Goal: Information Seeking & Learning: Learn about a topic

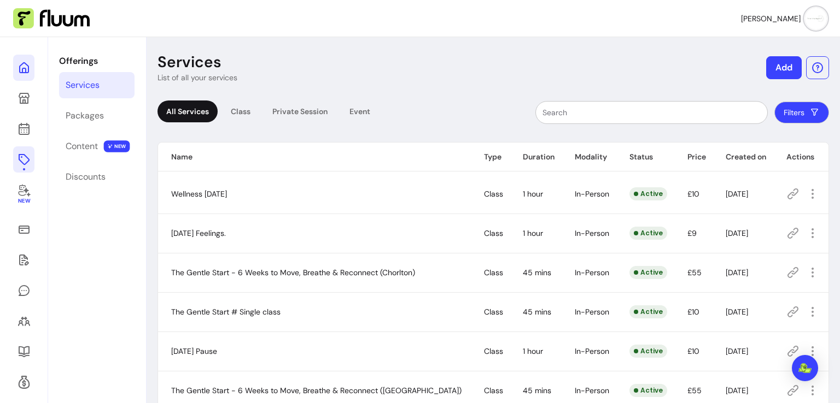
click at [25, 66] on icon at bounding box center [23, 67] width 13 height 13
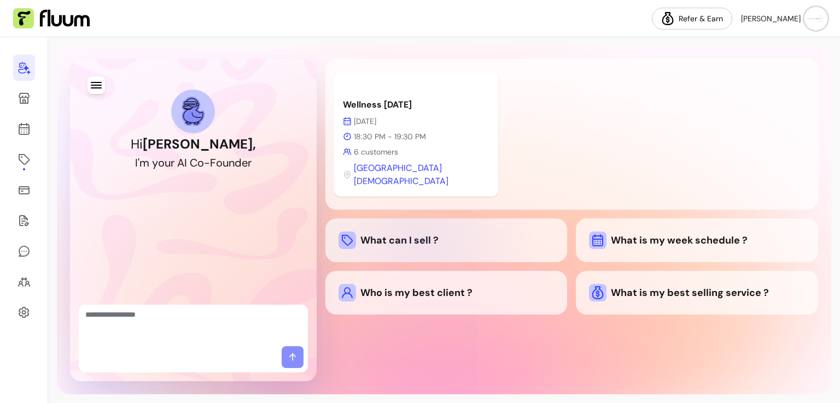
click at [420, 232] on div "What can I sell ?" at bounding box center [446, 240] width 216 height 17
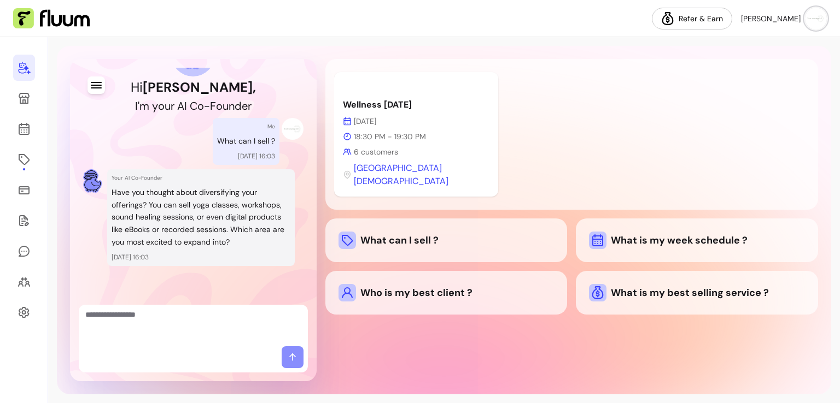
click at [111, 335] on textarea "Ask me anything..." at bounding box center [193, 325] width 216 height 33
type textarea "**********"
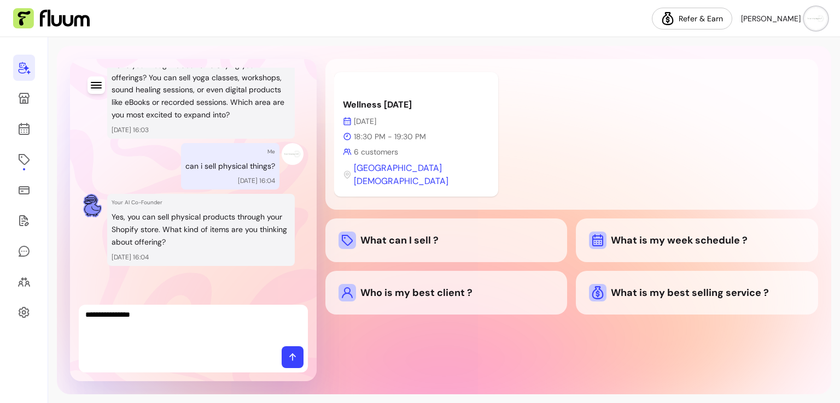
type textarea "**********"
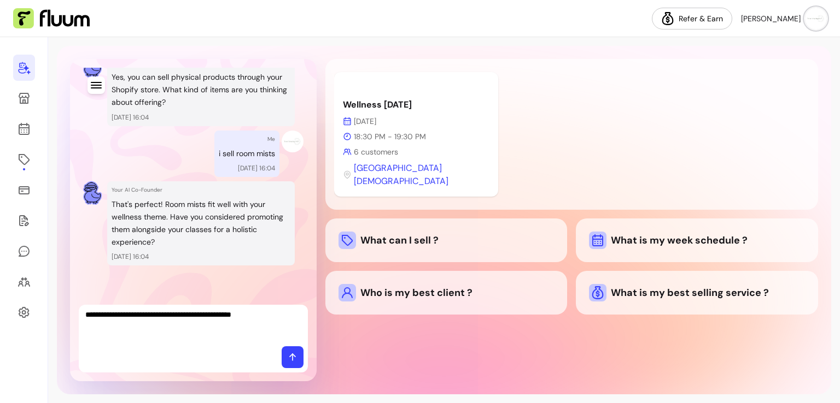
type textarea "**********"
click at [289, 358] on icon at bounding box center [292, 357] width 11 height 11
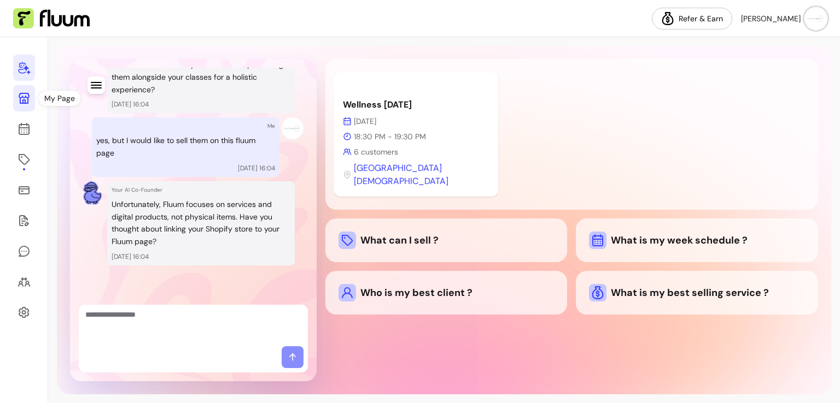
click at [23, 101] on icon at bounding box center [24, 98] width 11 height 11
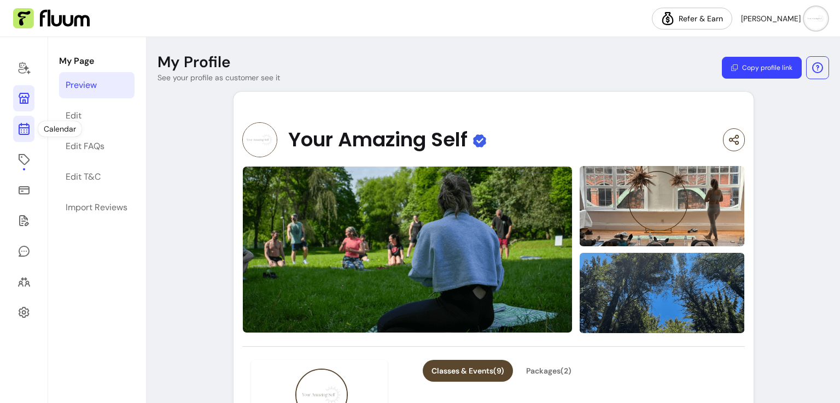
click at [24, 128] on icon at bounding box center [23, 86] width 185 height 156
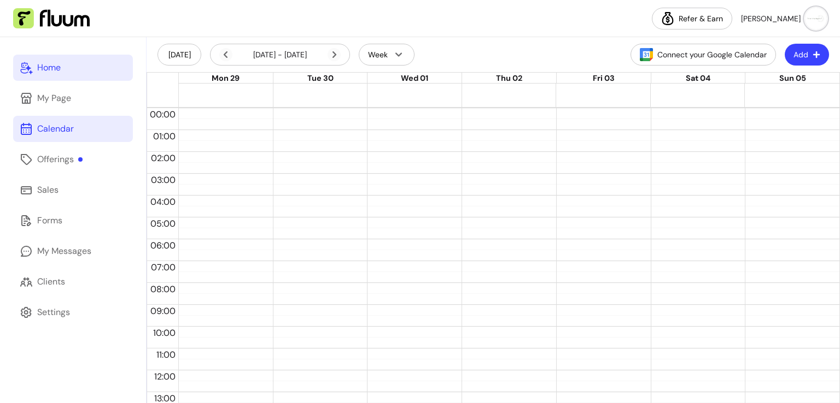
click at [52, 71] on div "Home" at bounding box center [49, 67] width 24 height 13
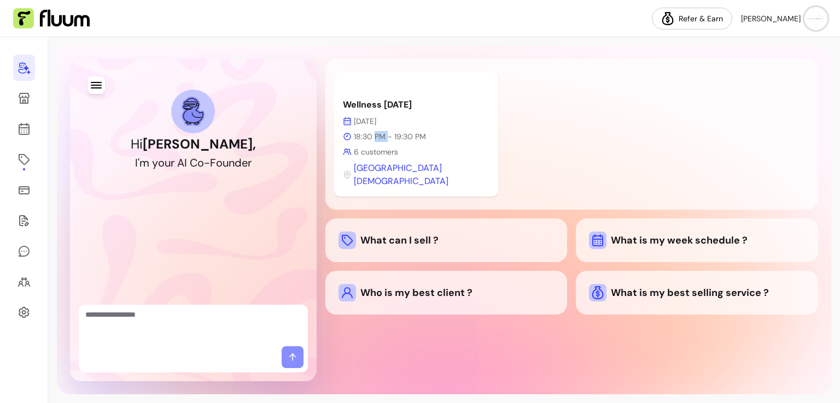
drag, startPoint x: 376, startPoint y: 140, endPoint x: 413, endPoint y: 130, distance: 39.1
click at [413, 130] on div "Wellness [DATE] [DATE] 18:30 PM - 19:30 PM 6 customers [GEOGRAPHIC_DATA][DEMOGR…" at bounding box center [416, 134] width 164 height 125
click at [102, 88] on icon "button" at bounding box center [96, 85] width 13 height 13
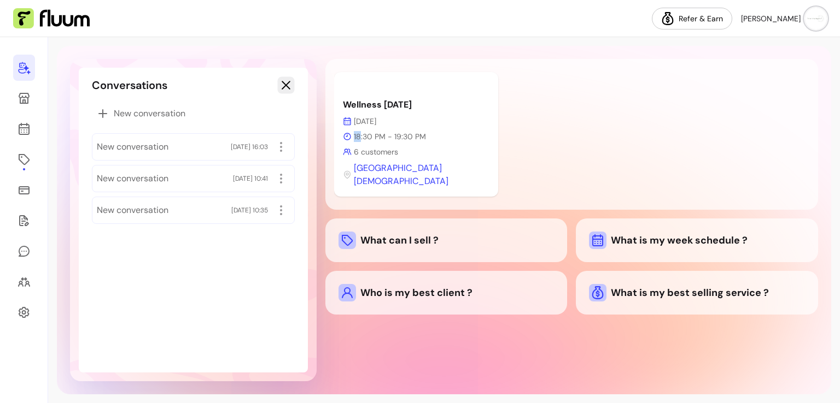
click at [292, 79] on button "button" at bounding box center [285, 85] width 17 height 17
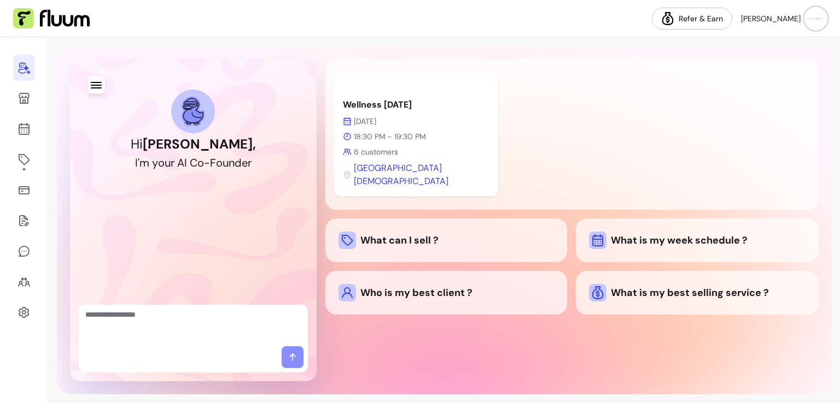
click at [476, 163] on div "[GEOGRAPHIC_DATA][DEMOGRAPHIC_DATA]" at bounding box center [416, 175] width 147 height 26
click at [430, 167] on span "[GEOGRAPHIC_DATA][DEMOGRAPHIC_DATA]" at bounding box center [422, 175] width 136 height 26
click at [22, 191] on icon at bounding box center [24, 190] width 11 height 8
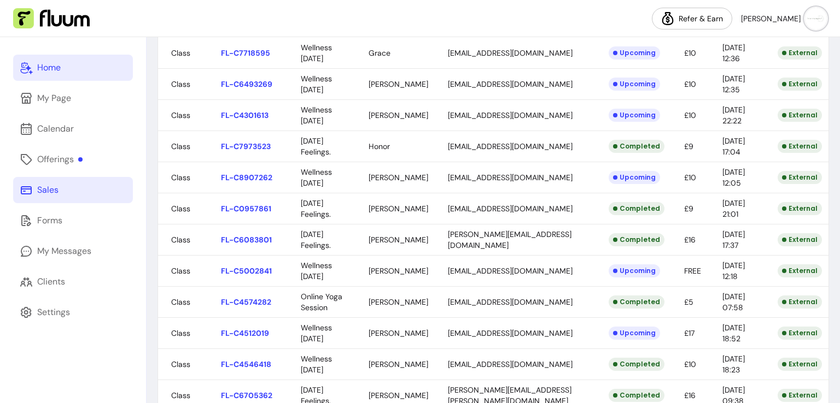
scroll to position [140, 0]
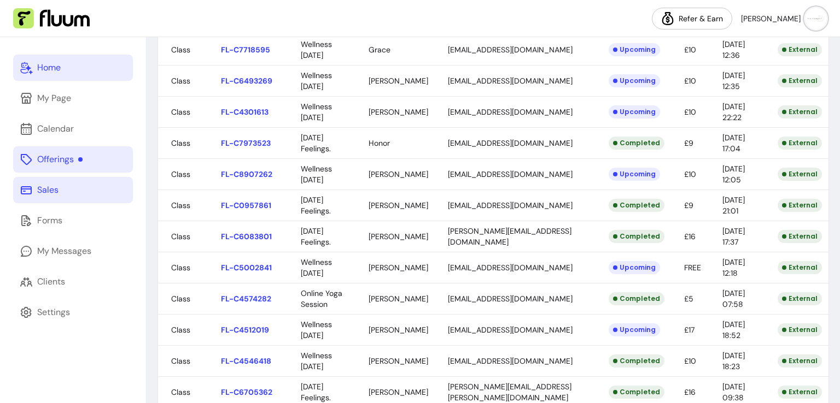
click at [88, 166] on link "Offerings" at bounding box center [73, 160] width 120 height 26
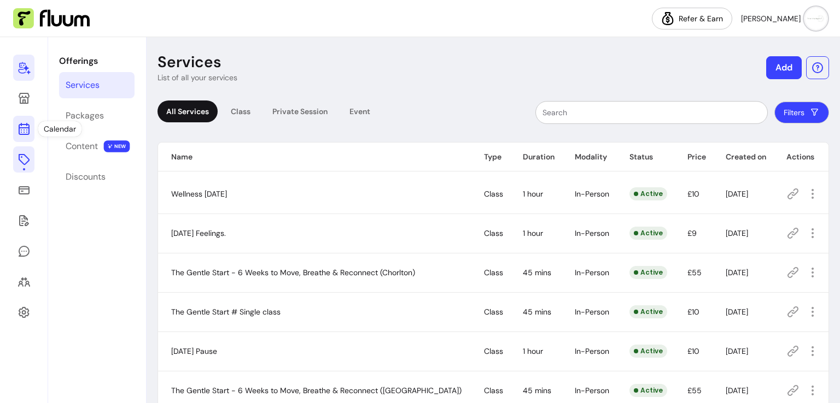
click at [17, 124] on icon at bounding box center [23, 128] width 13 height 13
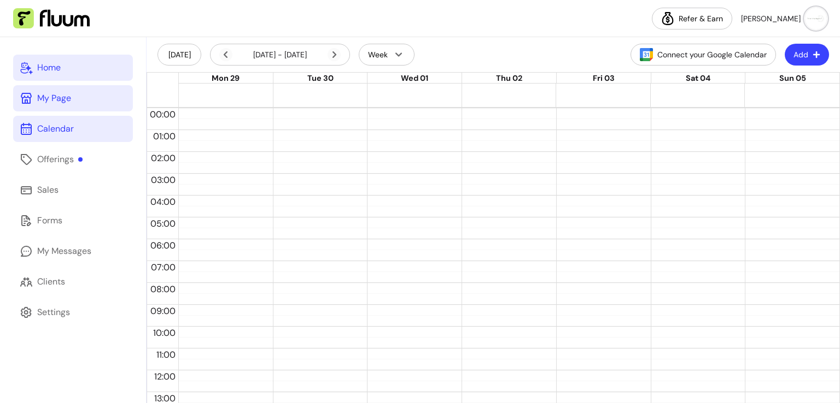
click at [31, 101] on icon at bounding box center [26, 98] width 11 height 11
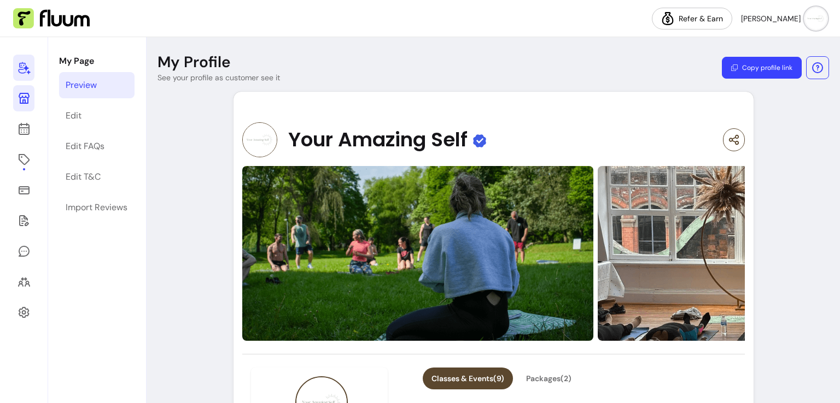
click at [792, 20] on span "[PERSON_NAME]" at bounding box center [771, 18] width 60 height 11
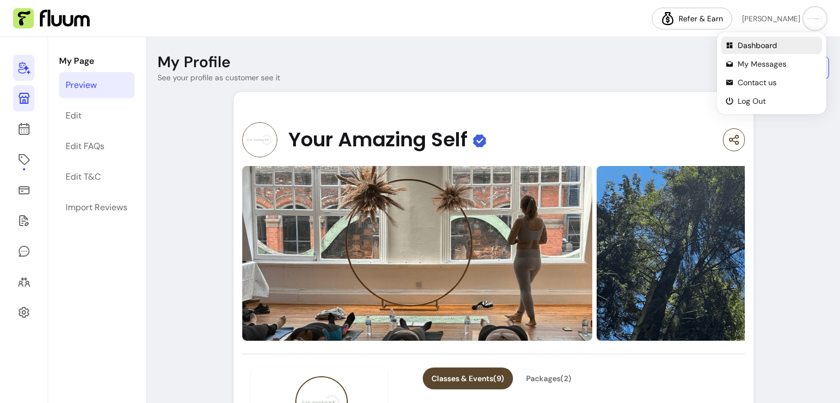
click at [765, 44] on span "Dashboard" at bounding box center [777, 45] width 80 height 11
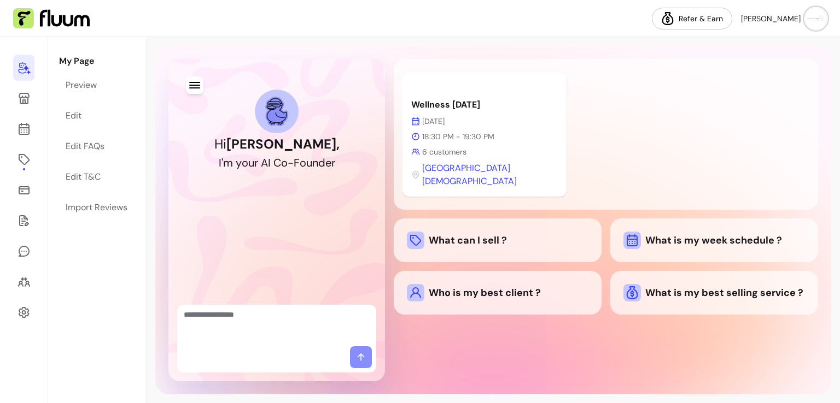
click at [413, 121] on icon at bounding box center [415, 121] width 9 height 9
click at [510, 103] on p "Wellness [DATE]" at bounding box center [484, 104] width 147 height 13
click at [465, 163] on span "[GEOGRAPHIC_DATA][DEMOGRAPHIC_DATA]" at bounding box center [490, 175] width 136 height 26
click at [736, 232] on div "What is my week schedule ?" at bounding box center [713, 240] width 181 height 17
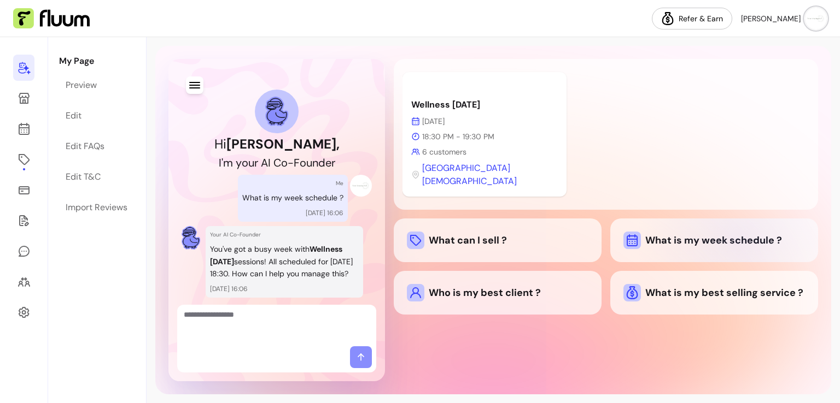
scroll to position [60, 0]
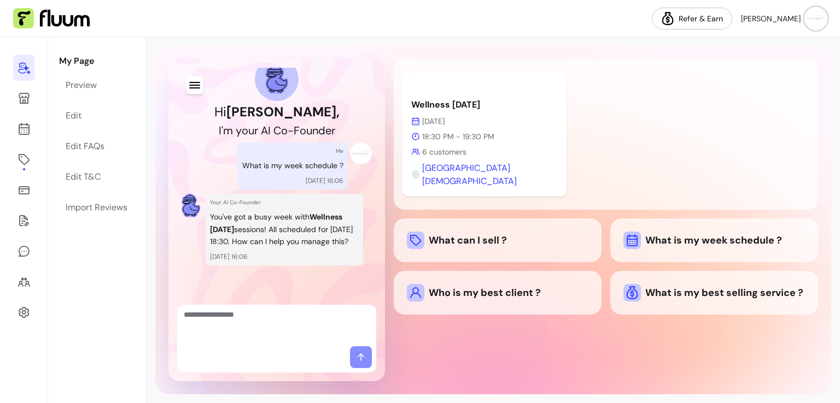
click at [268, 341] on textarea "Ask me anything..." at bounding box center [277, 325] width 186 height 33
click at [411, 153] on icon at bounding box center [415, 152] width 9 height 9
click at [416, 286] on icon at bounding box center [415, 292] width 13 height 13
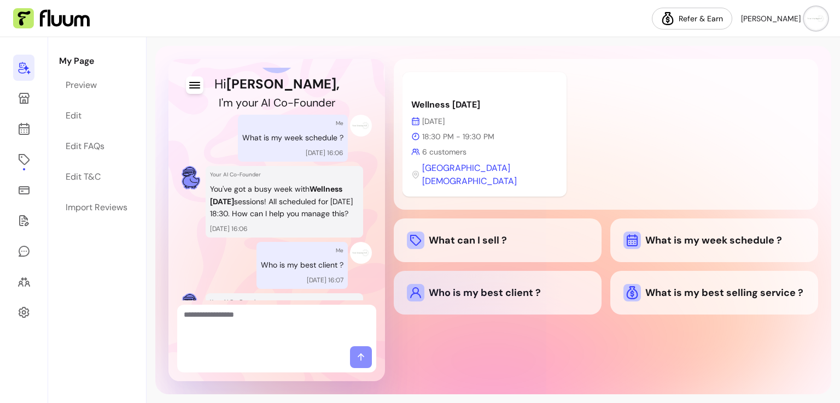
scroll to position [200, 0]
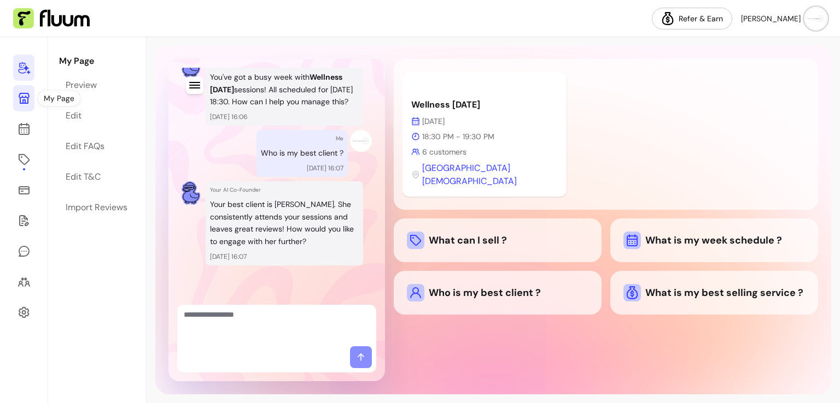
click at [23, 106] on link at bounding box center [23, 98] width 21 height 26
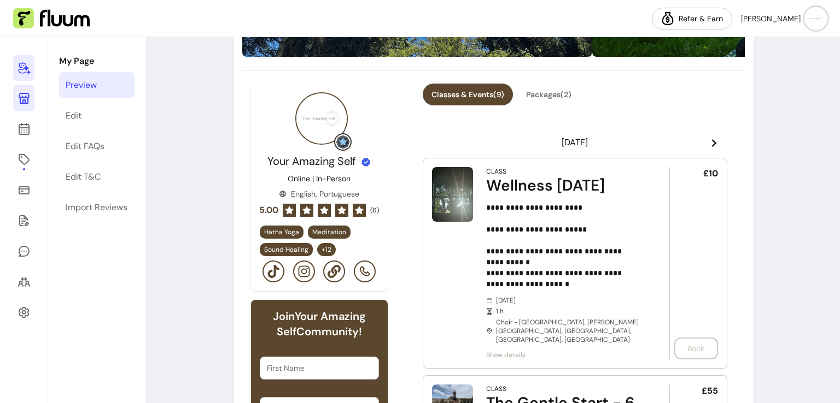
scroll to position [232, 0]
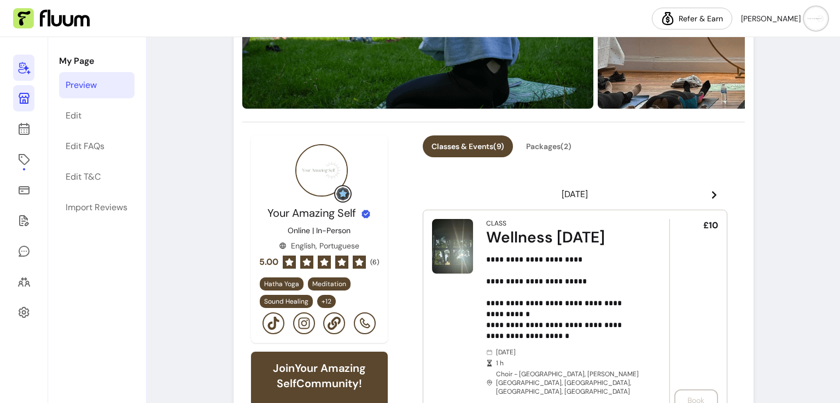
click at [711, 194] on icon at bounding box center [713, 195] width 4 height 8
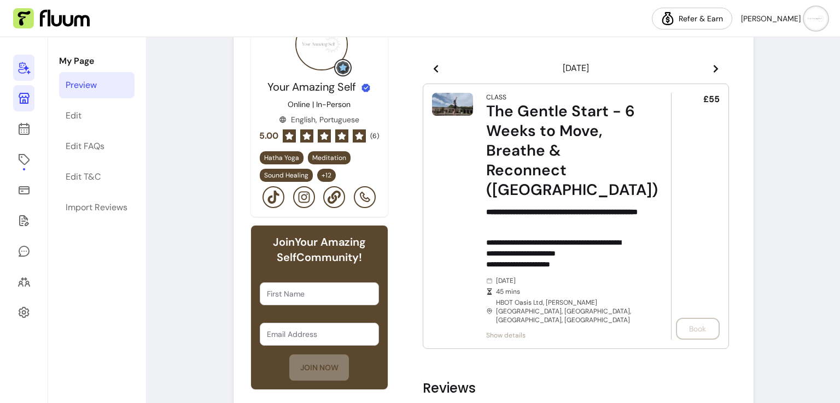
scroll to position [331, 0]
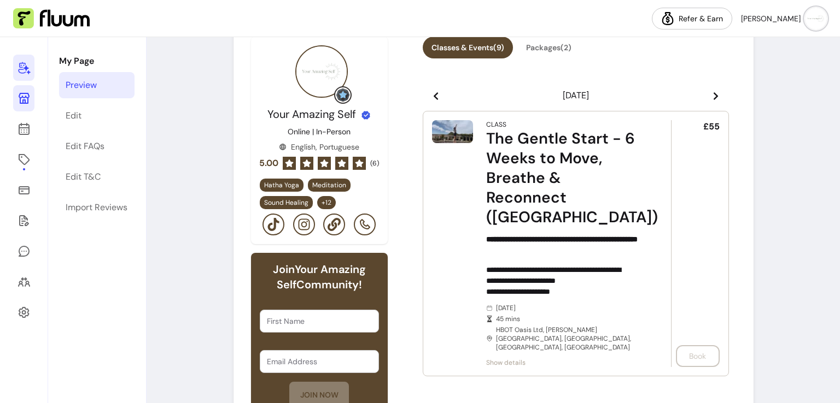
click at [713, 96] on icon at bounding box center [715, 96] width 4 height 8
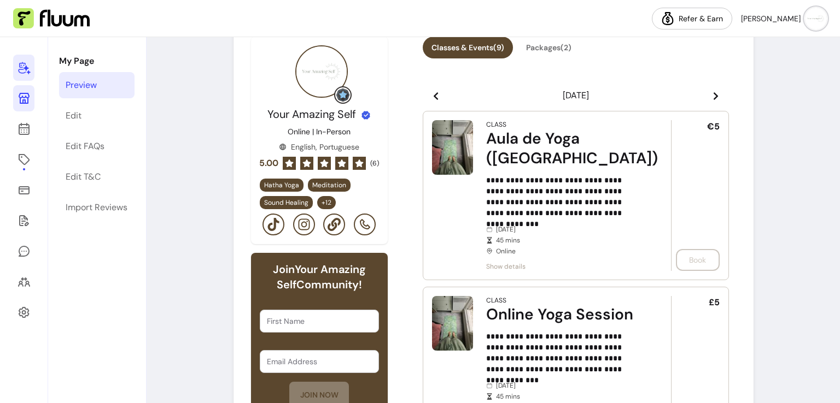
click at [713, 96] on icon at bounding box center [715, 96] width 4 height 8
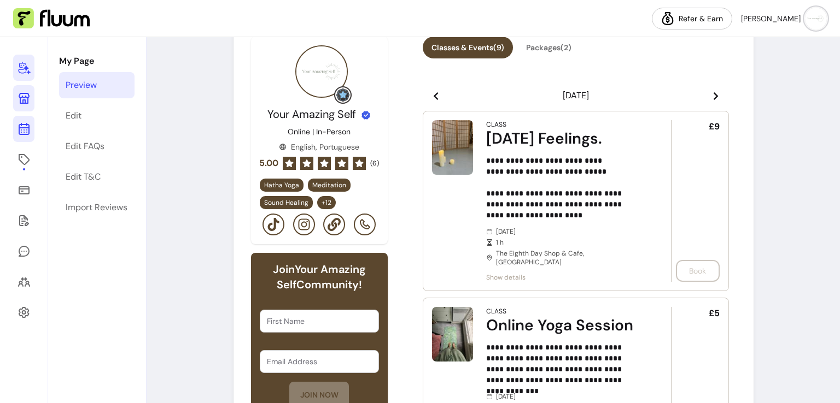
click at [19, 125] on icon at bounding box center [23, 86] width 185 height 156
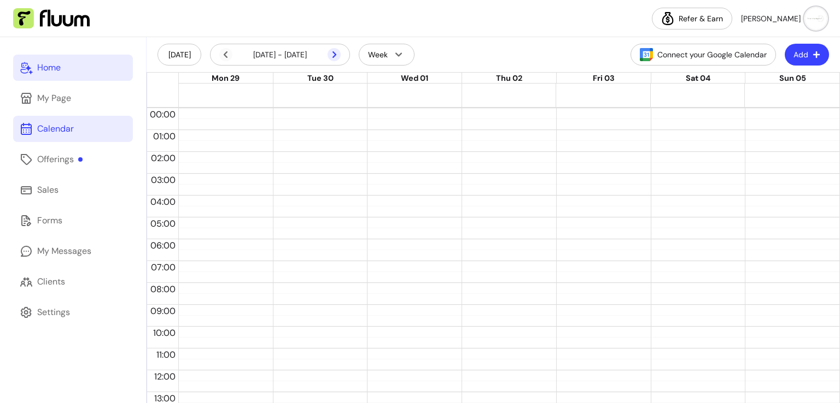
click at [338, 58] on icon at bounding box center [333, 54] width 13 height 13
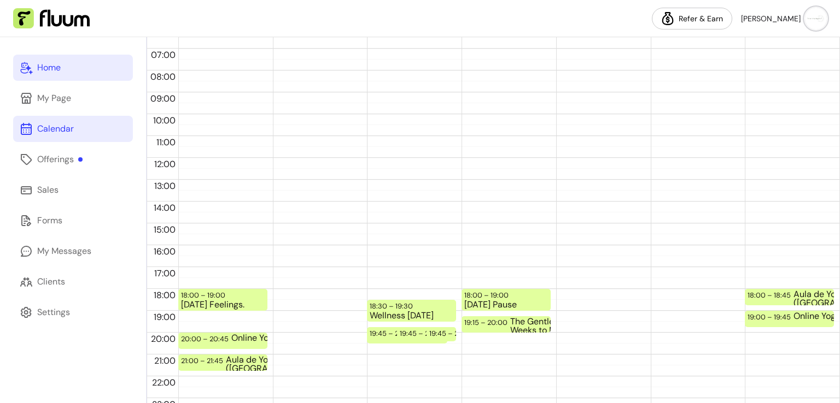
scroll to position [230, 0]
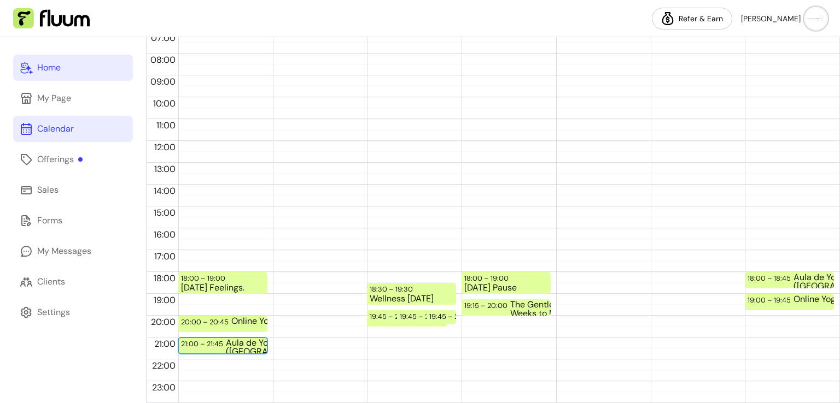
click at [246, 346] on div "Aula de Yoga ([GEOGRAPHIC_DATA])" at bounding box center [268, 346] width 84 height 14
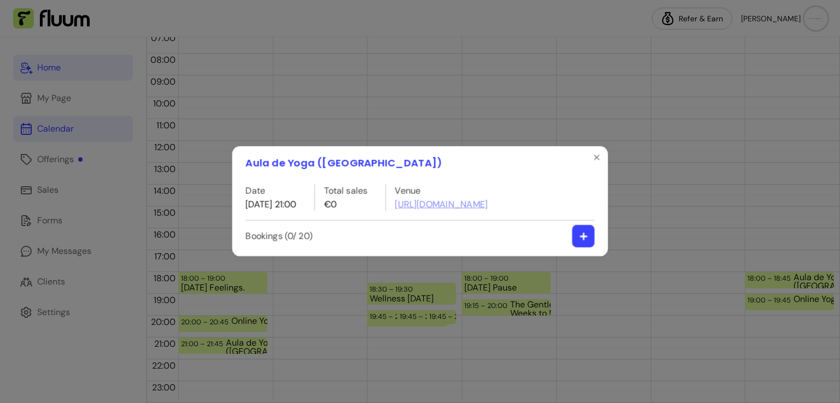
click at [246, 346] on div "Aula de Yoga ([GEOGRAPHIC_DATA]) Date [DATE] 21:00 Total sales €0 Venue [URL][D…" at bounding box center [420, 202] width 859 height 412
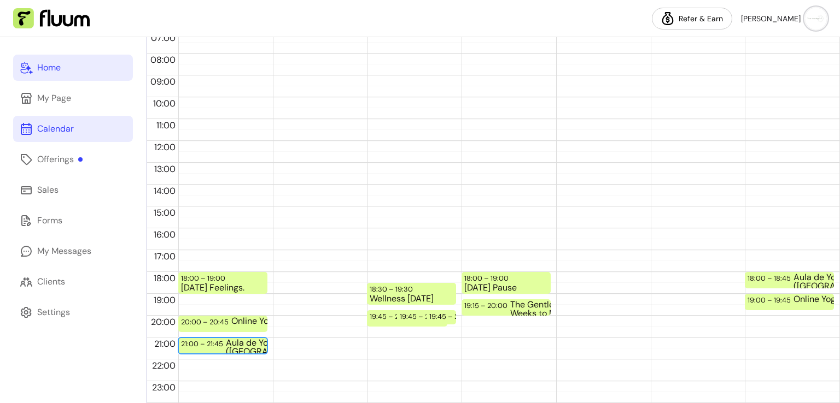
click at [246, 346] on div "Aula de Yoga ([GEOGRAPHIC_DATA])" at bounding box center [268, 346] width 84 height 14
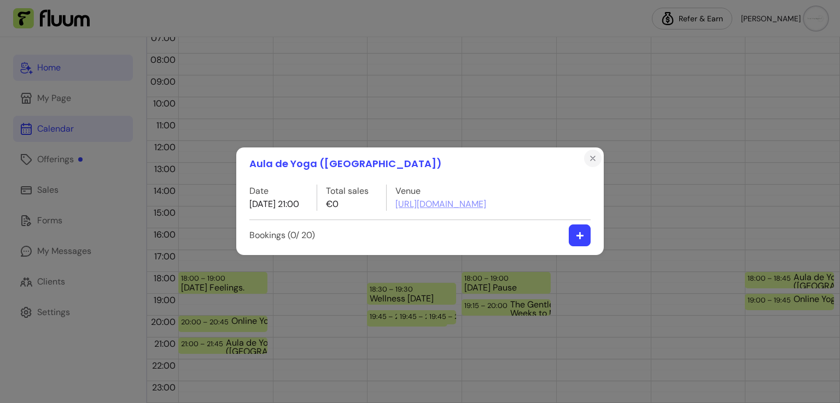
click at [588, 162] on icon "Close" at bounding box center [592, 158] width 9 height 9
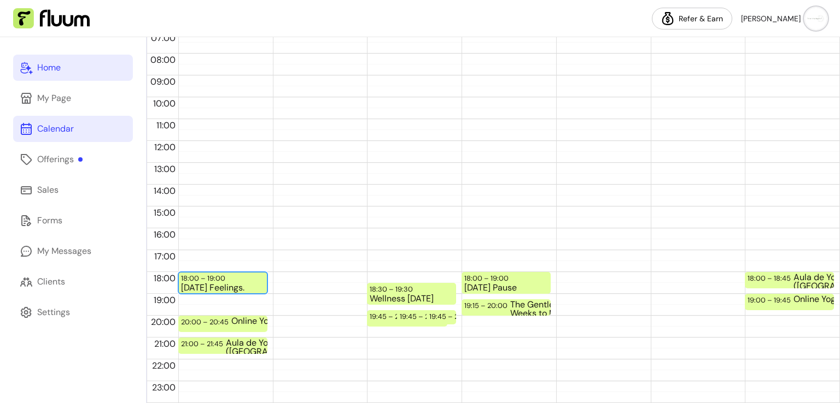
click at [218, 280] on div "18:00 – 19:00" at bounding box center [204, 278] width 47 height 10
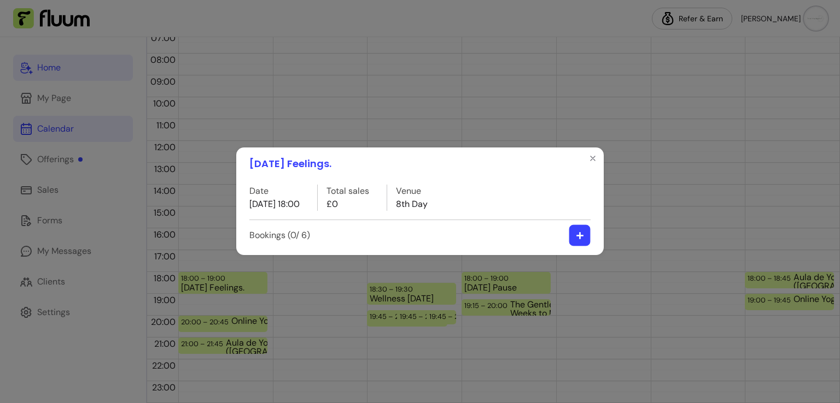
click at [583, 240] on button "button" at bounding box center [579, 235] width 21 height 21
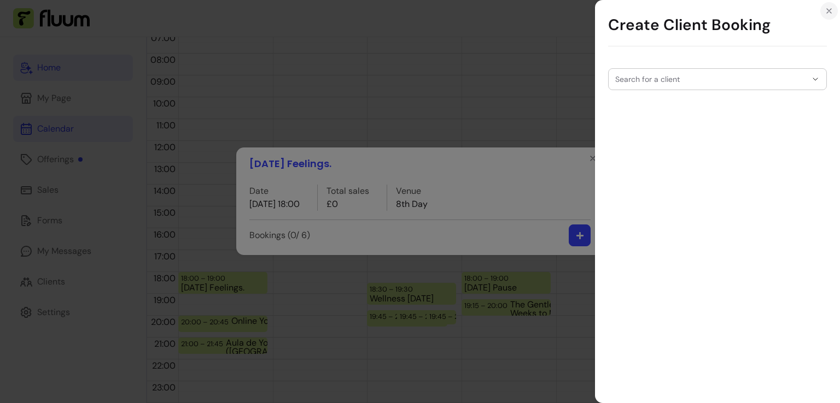
click at [827, 11] on icon "Close" at bounding box center [828, 11] width 9 height 9
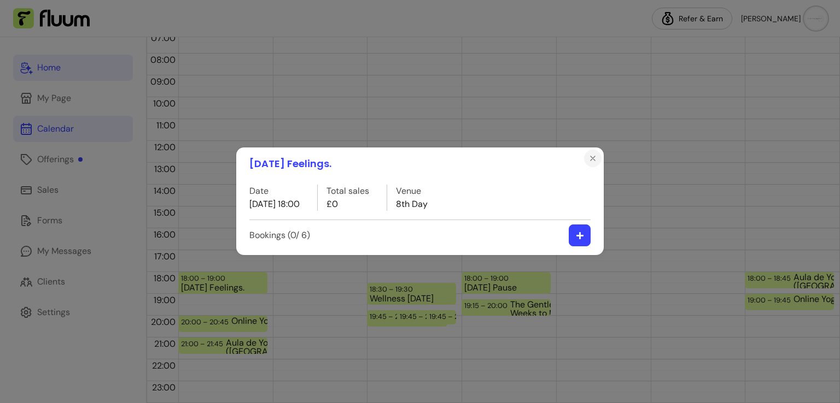
click at [595, 158] on icon "Close" at bounding box center [592, 158] width 9 height 9
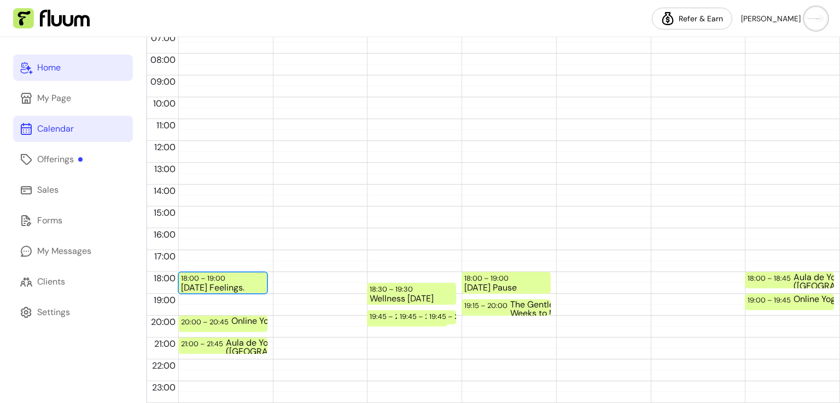
click at [247, 288] on div "[DATE] Feelings." at bounding box center [223, 288] width 84 height 9
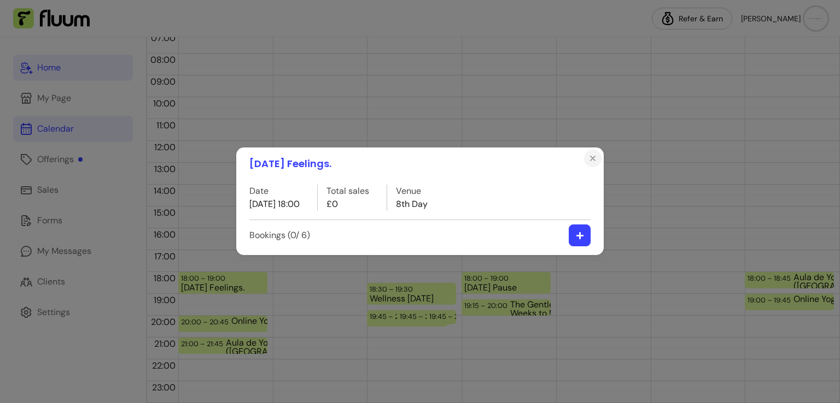
click at [598, 158] on button "Close" at bounding box center [592, 158] width 17 height 17
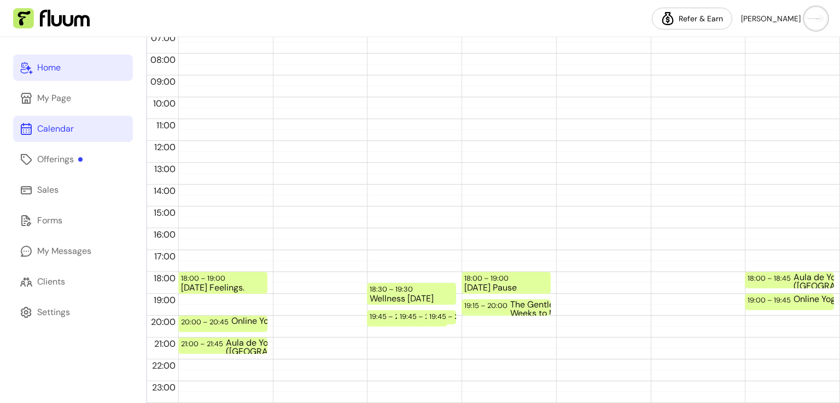
click at [63, 75] on link "Home" at bounding box center [73, 68] width 120 height 26
